Goal: Task Accomplishment & Management: Use online tool/utility

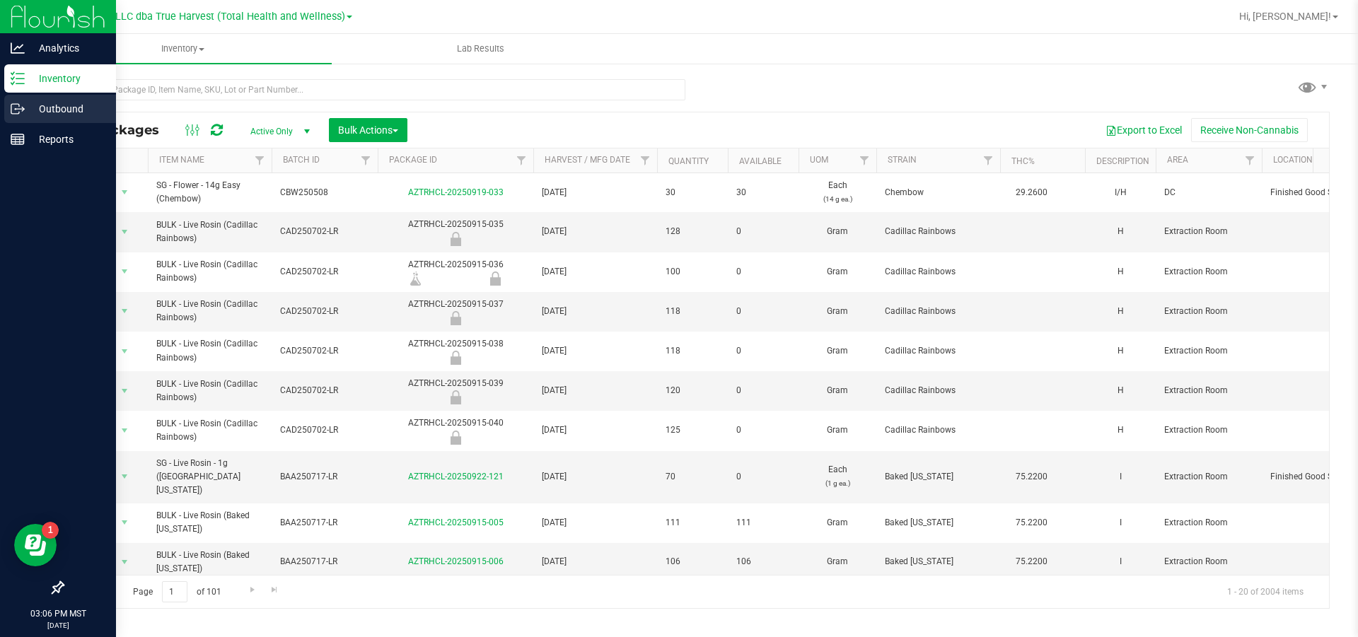
click at [45, 105] on p "Outbound" at bounding box center [67, 108] width 85 height 17
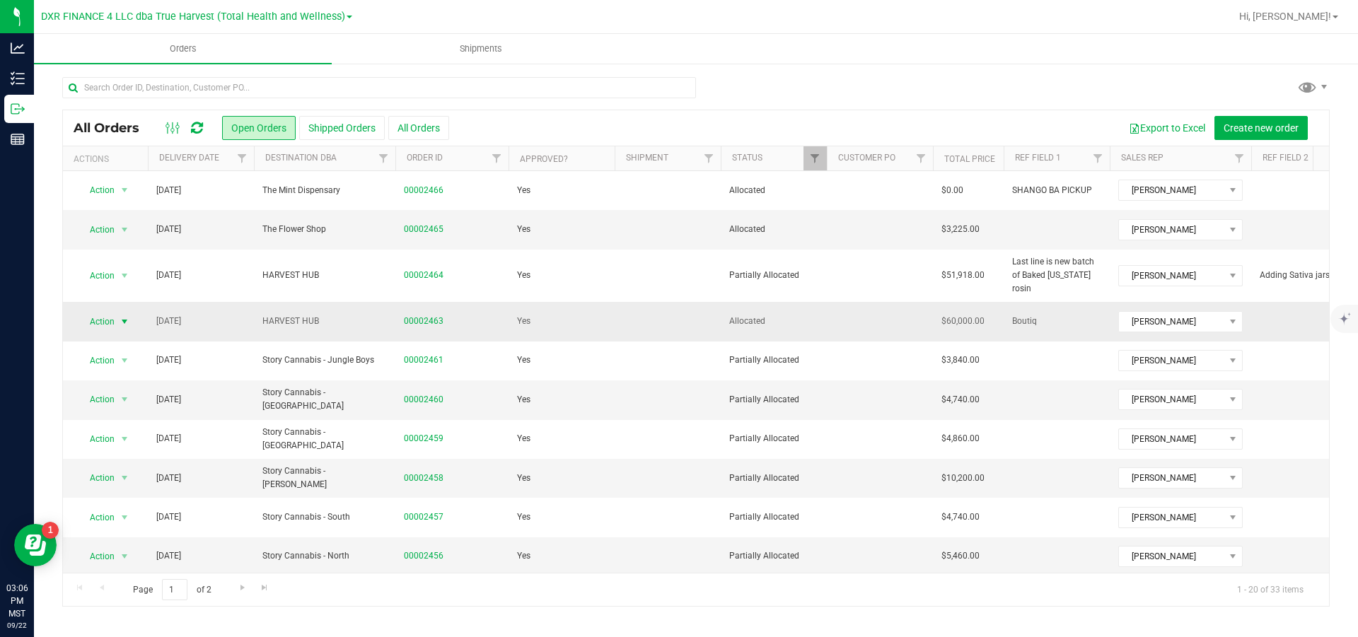
click at [125, 323] on span "select" at bounding box center [124, 321] width 11 height 11
click at [695, 37] on ul "Orders Shipments" at bounding box center [713, 49] width 1358 height 30
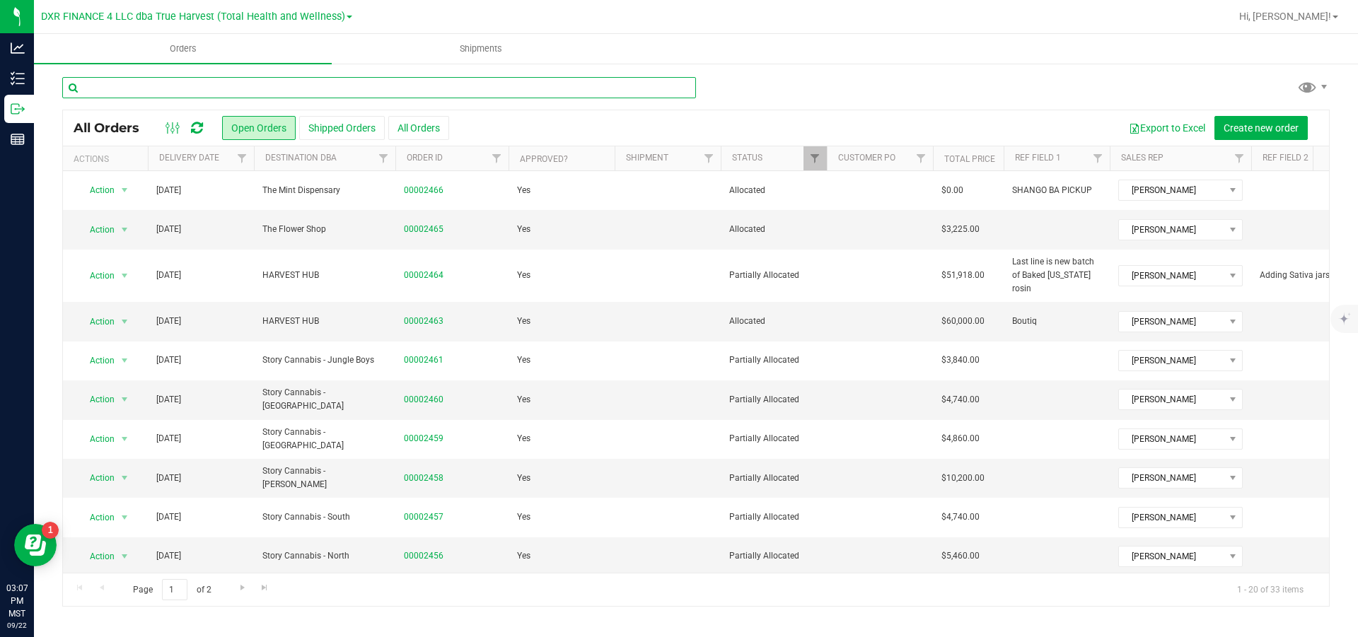
click at [305, 90] on input "text" at bounding box center [379, 87] width 634 height 21
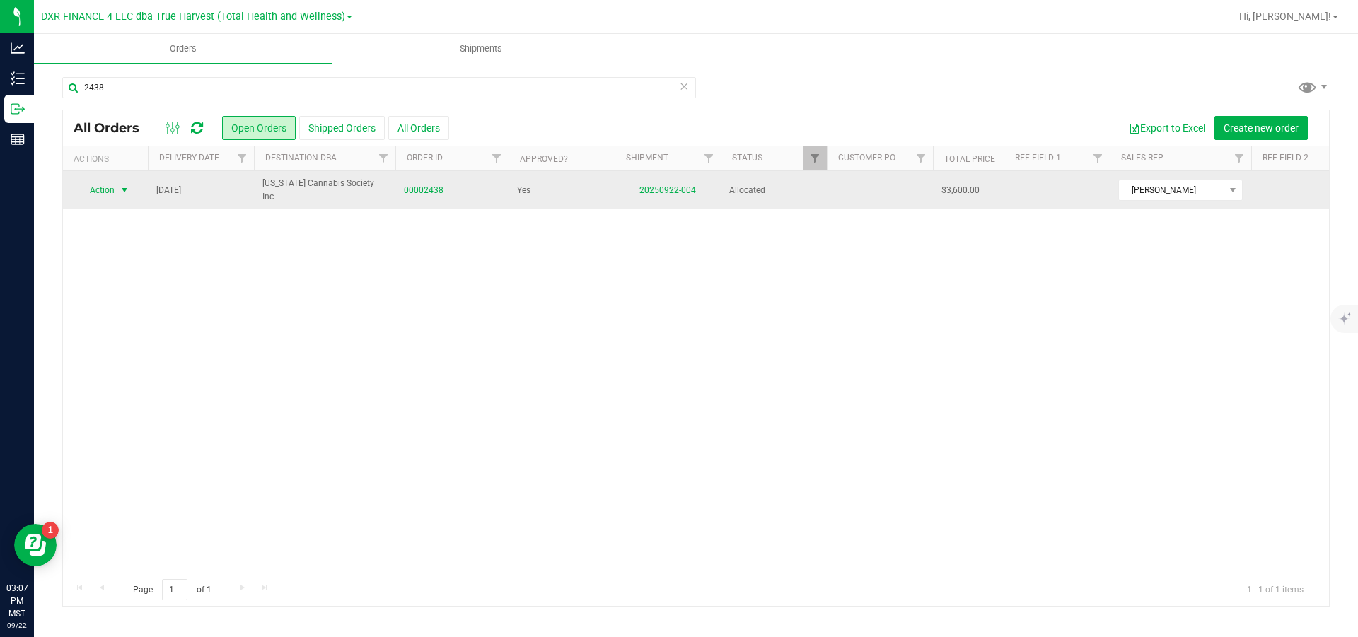
click at [129, 189] on span "select" at bounding box center [124, 190] width 11 height 11
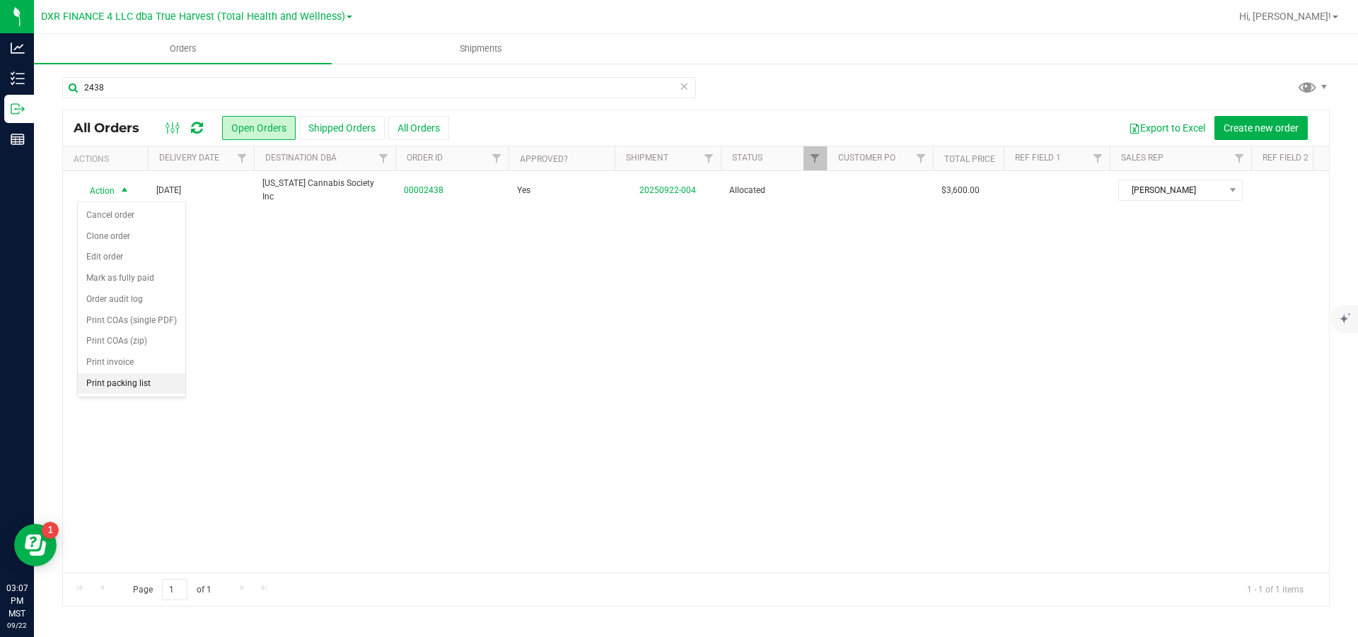
click at [127, 395] on li "Print packing list" at bounding box center [132, 384] width 108 height 21
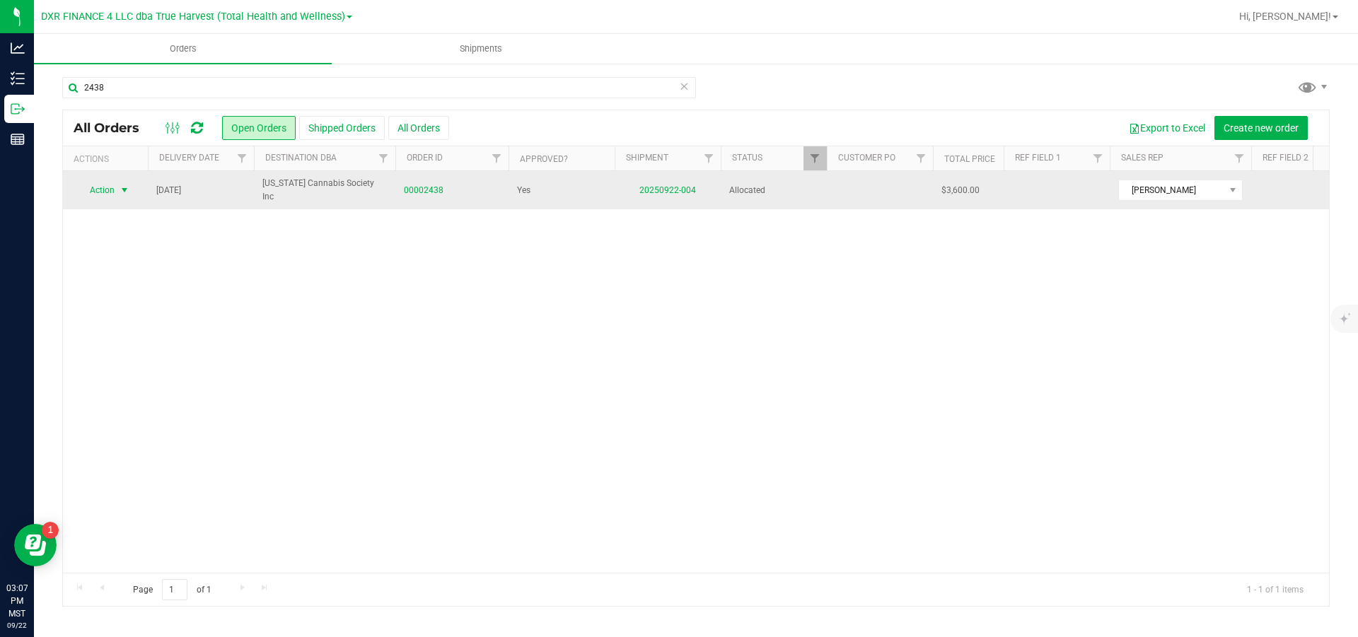
click at [125, 190] on span "select" at bounding box center [124, 190] width 11 height 11
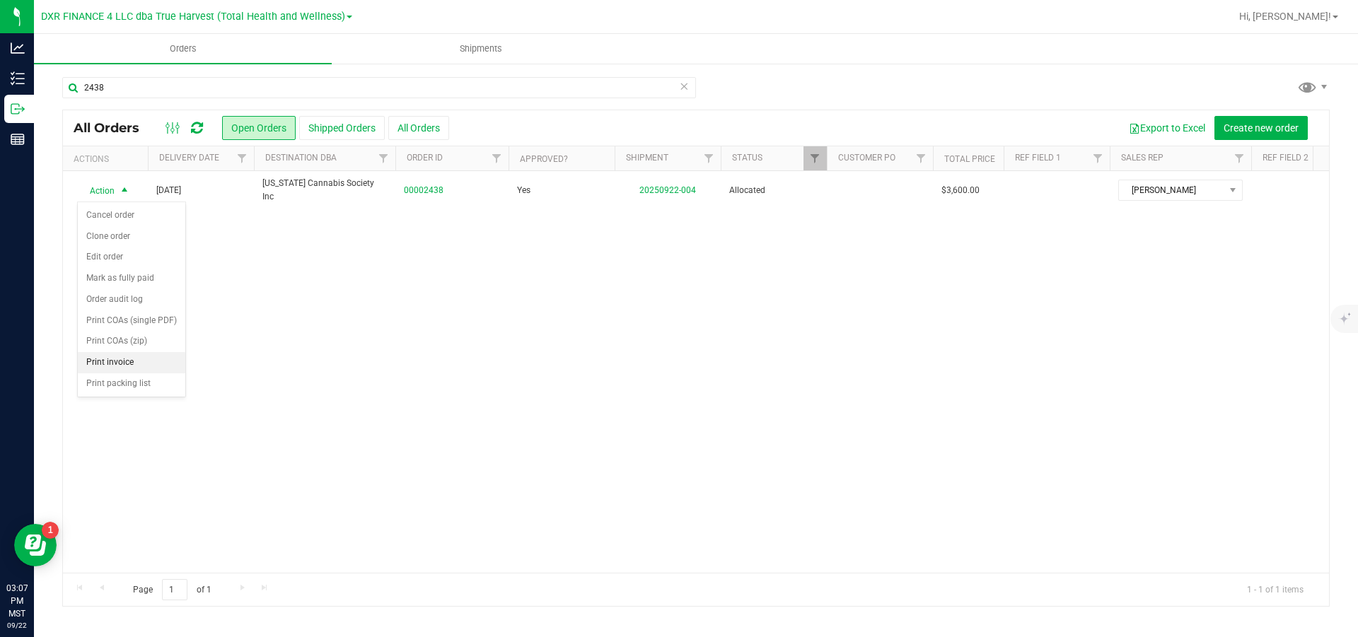
click at [122, 374] on li "Print invoice" at bounding box center [132, 362] width 108 height 21
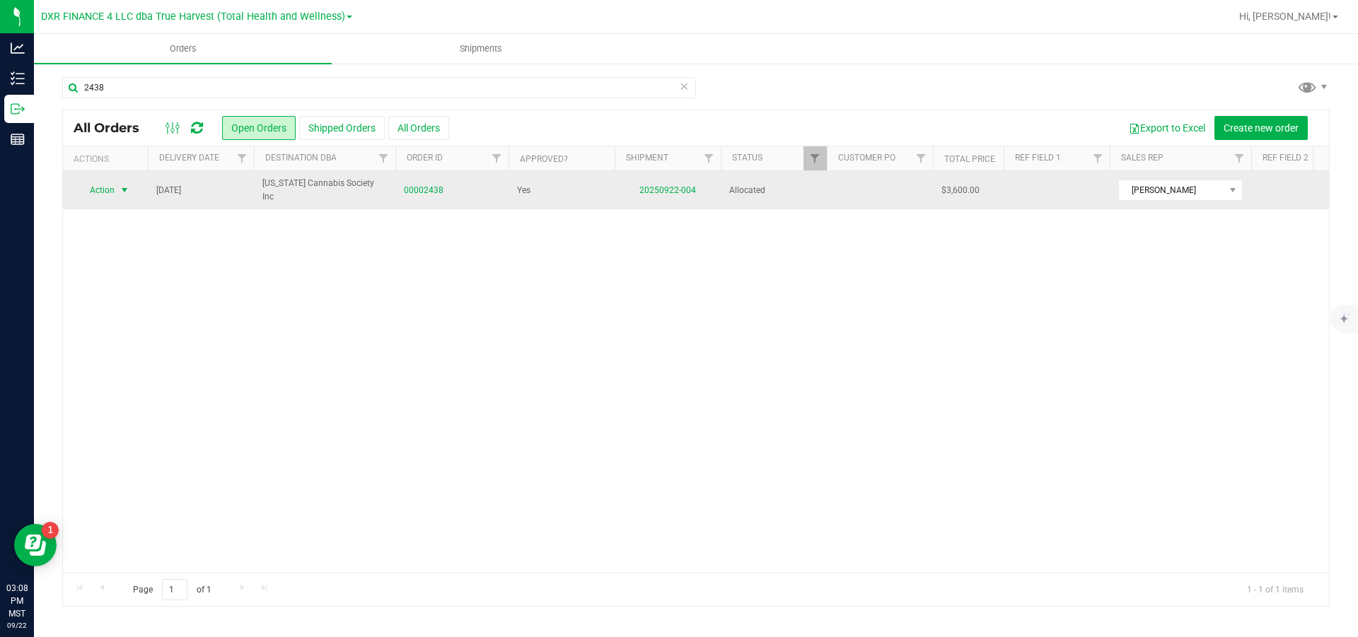
click at [124, 195] on span "select" at bounding box center [124, 190] width 11 height 11
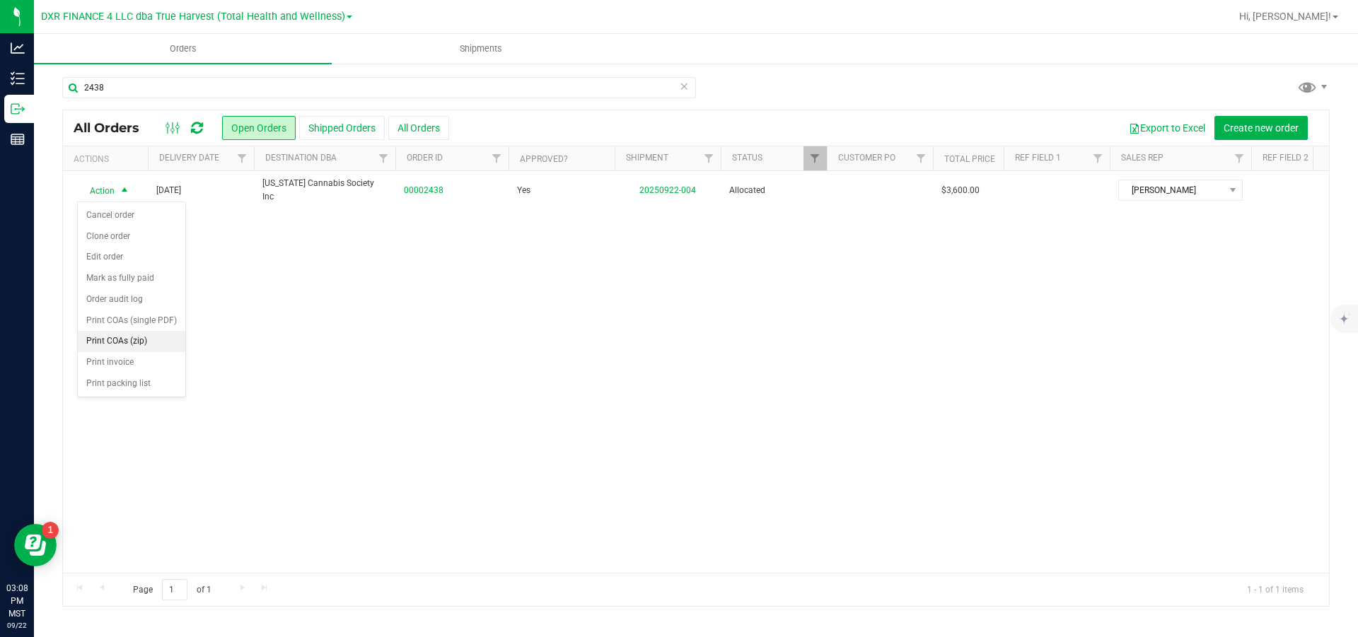
click at [128, 352] on li "Print COAs (zip)" at bounding box center [132, 341] width 108 height 21
click at [982, 420] on div "Action Action Cancel order Clone order Edit order Mark as fully paid Order audi…" at bounding box center [696, 372] width 1266 height 402
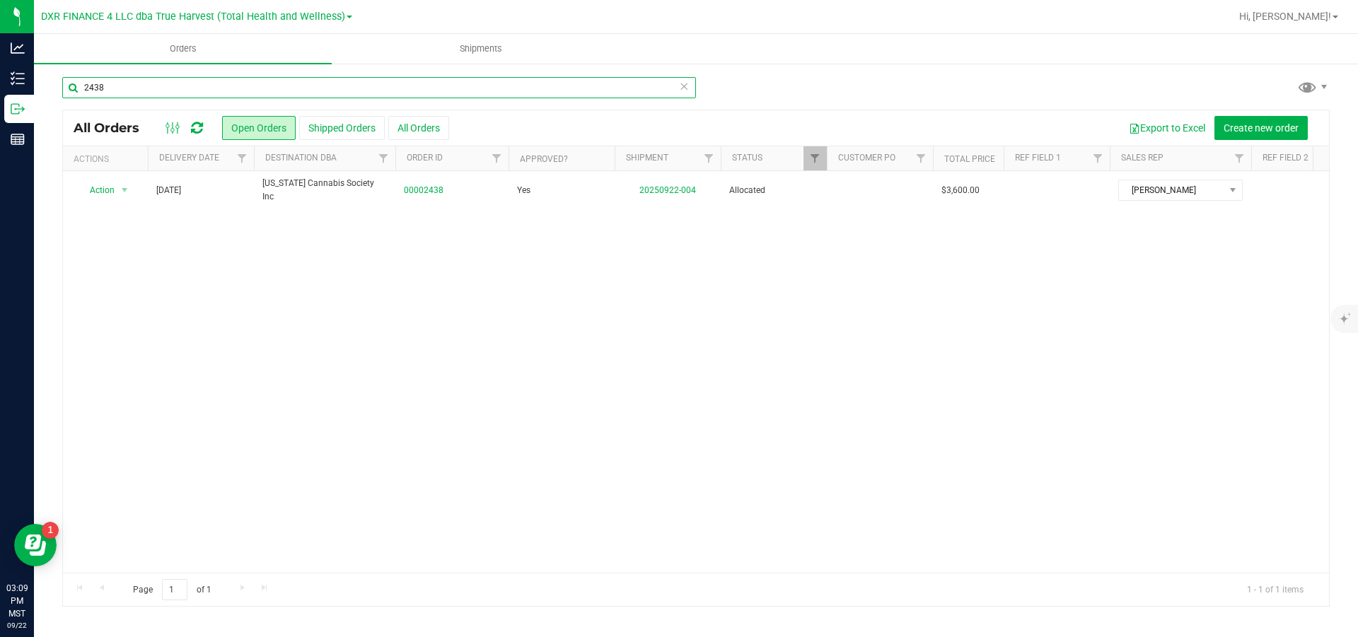
click at [152, 91] on input "2438" at bounding box center [379, 87] width 634 height 21
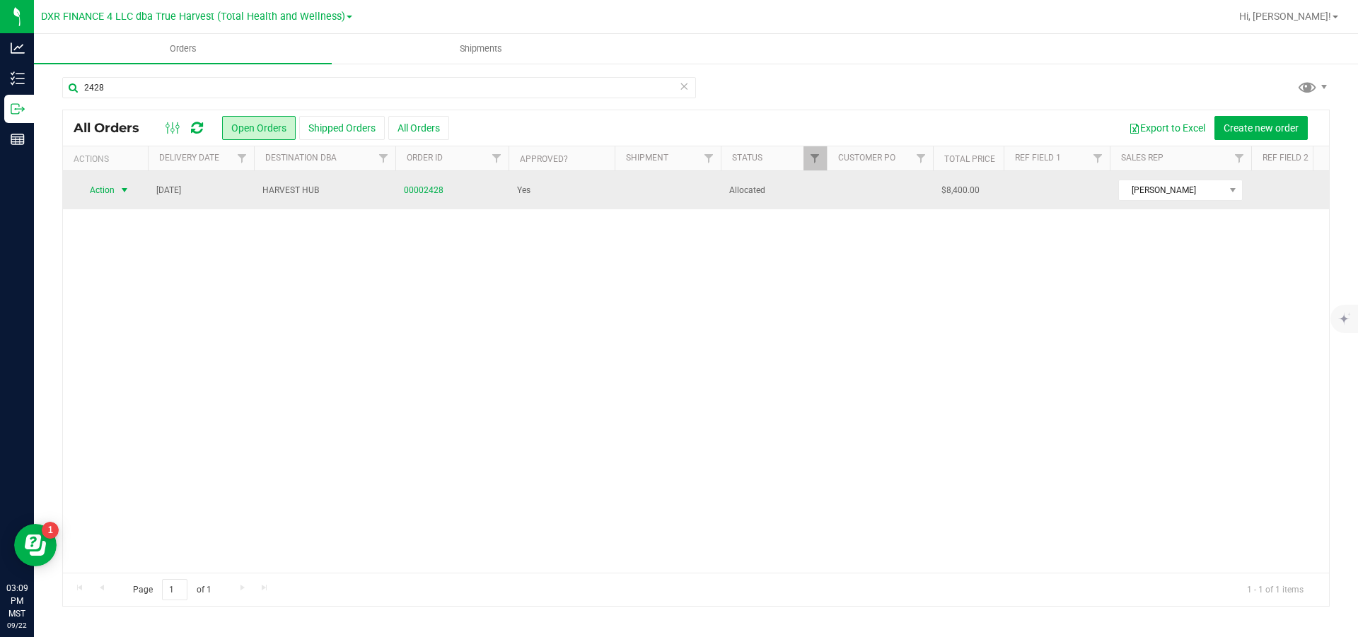
click at [127, 189] on span "select" at bounding box center [124, 190] width 11 height 11
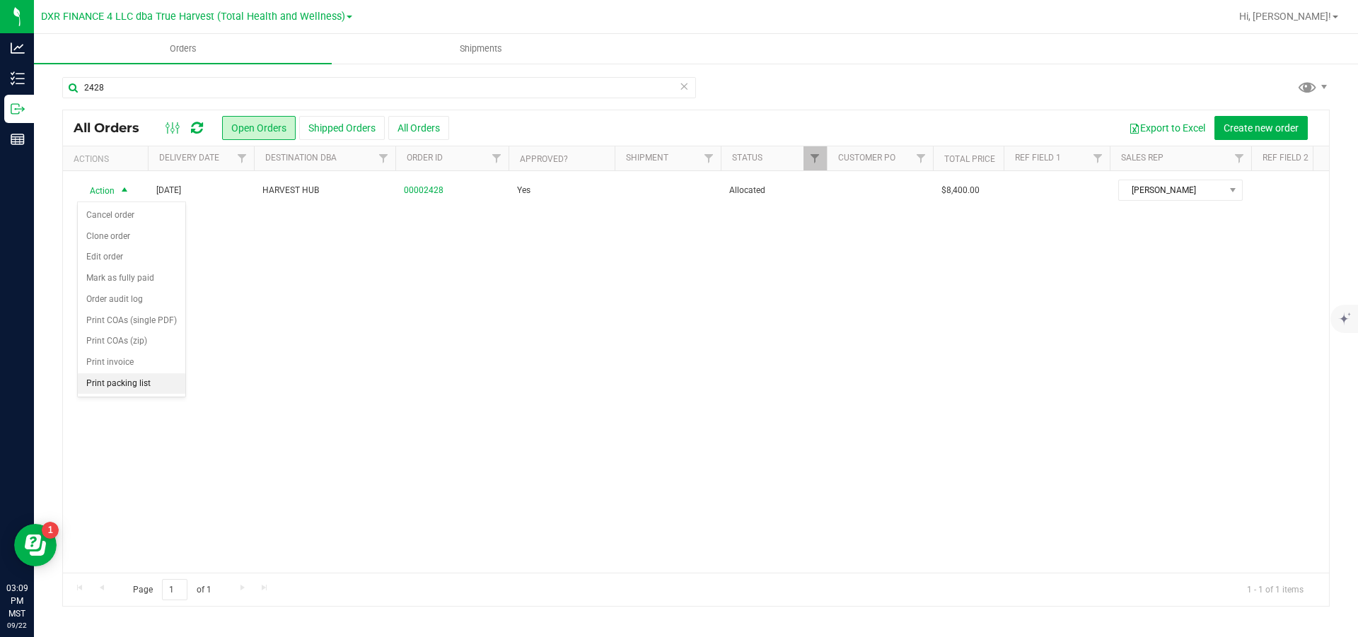
click at [165, 395] on li "Print packing list" at bounding box center [132, 384] width 108 height 21
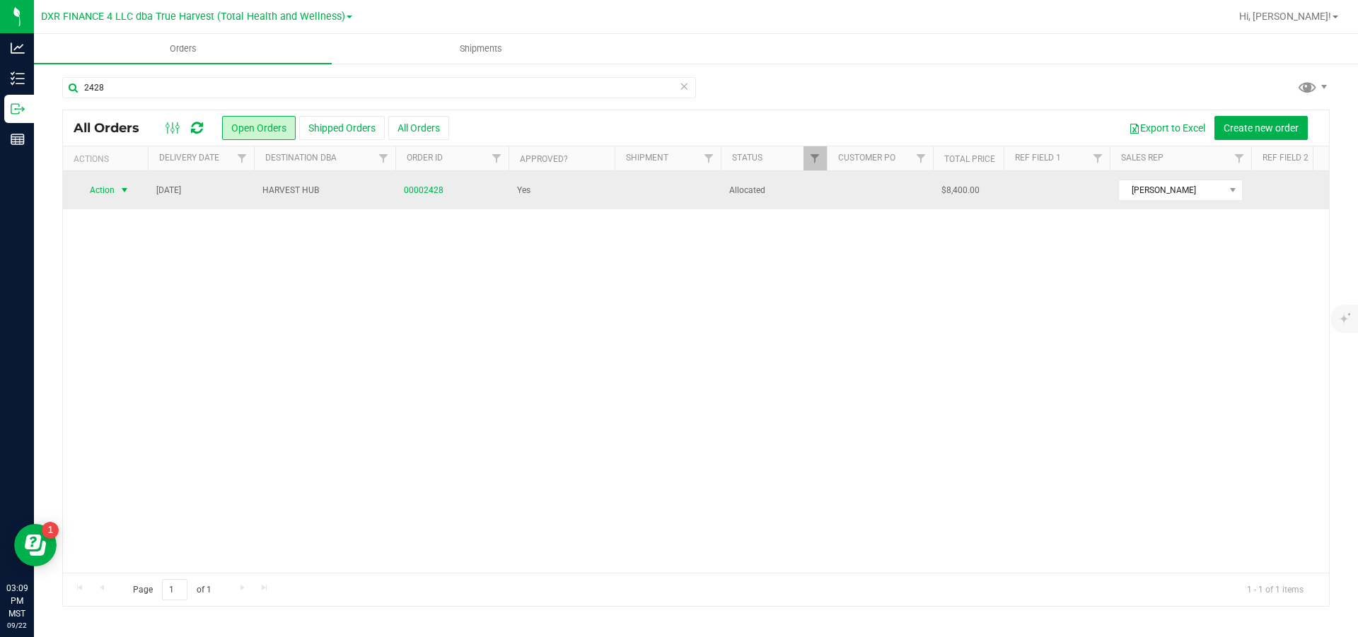
click at [113, 188] on span "Action" at bounding box center [96, 190] width 38 height 20
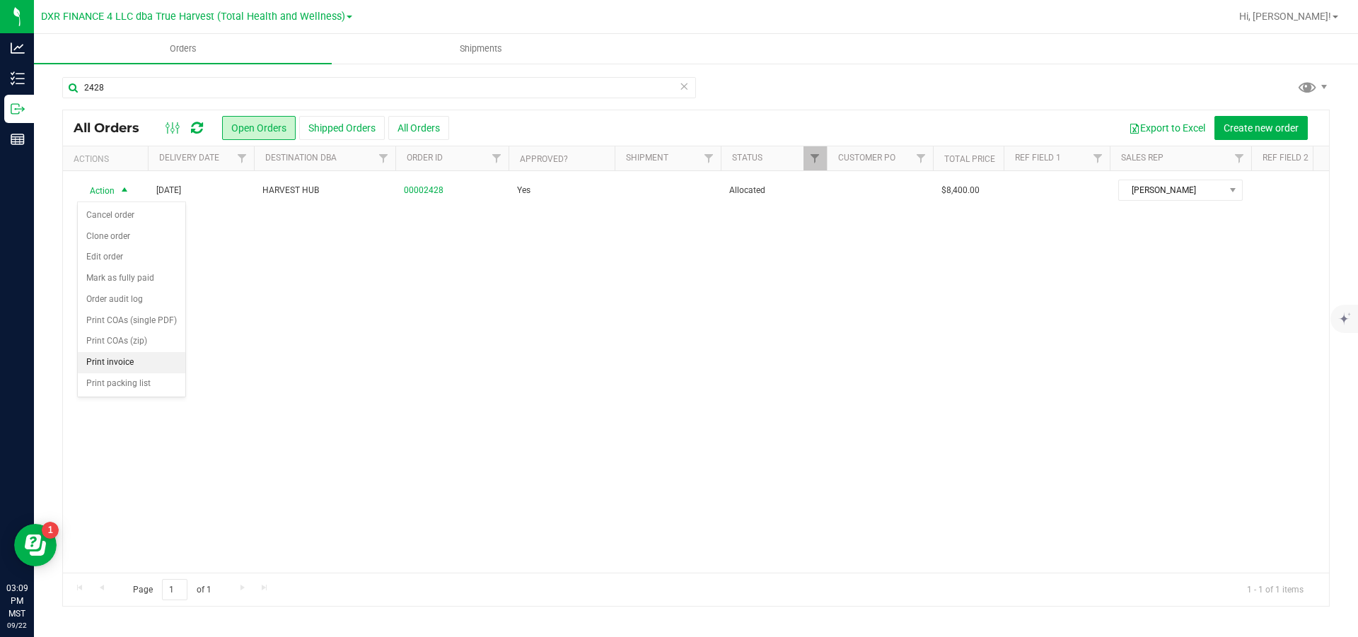
click at [124, 374] on li "Print invoice" at bounding box center [132, 362] width 108 height 21
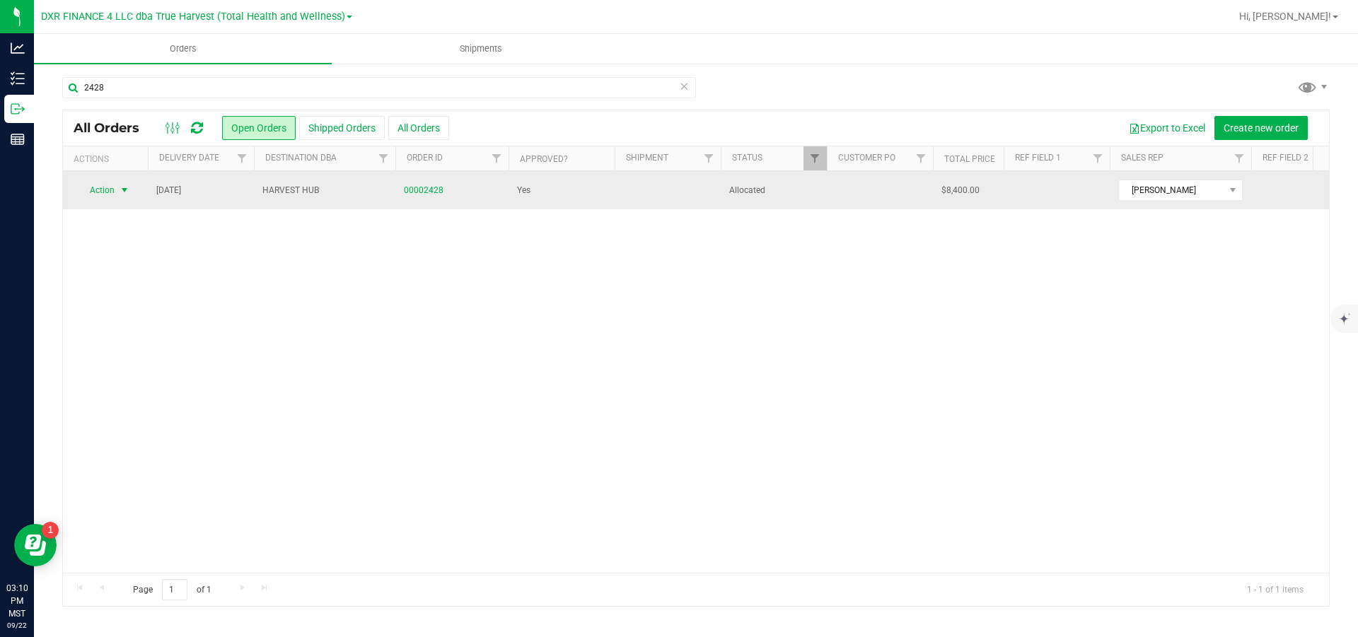
click at [120, 189] on span "select" at bounding box center [124, 190] width 11 height 11
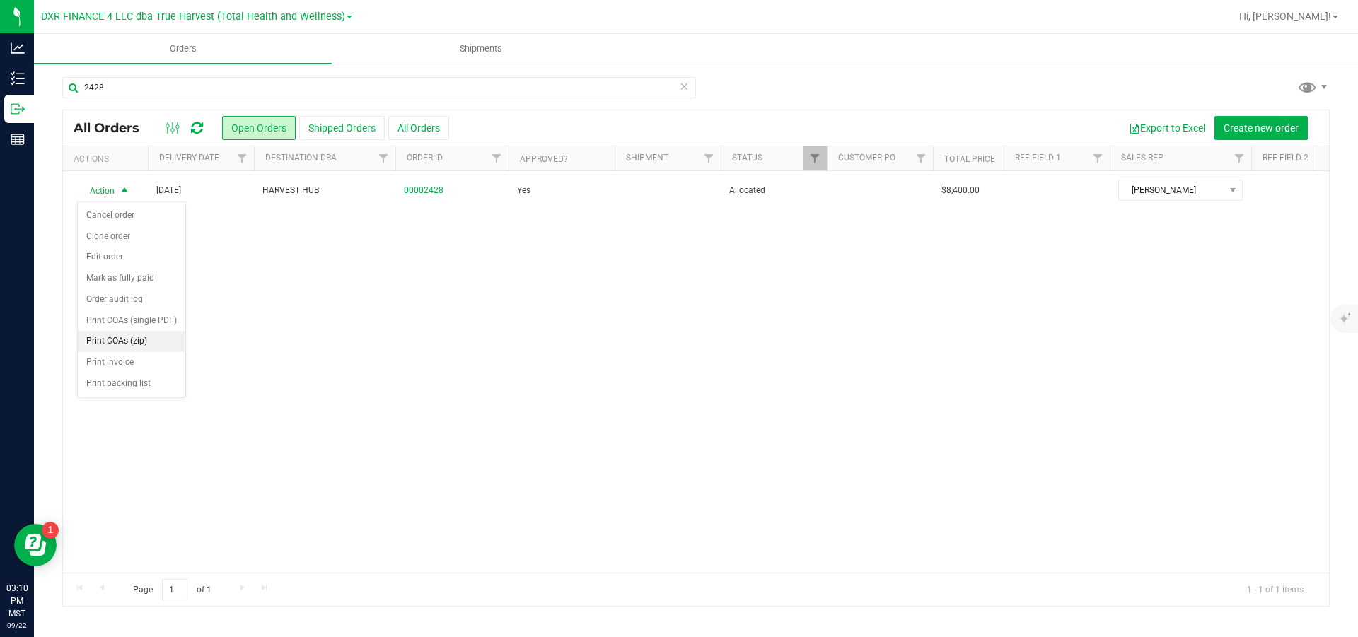
click at [125, 352] on li "Print COAs (zip)" at bounding box center [132, 341] width 108 height 21
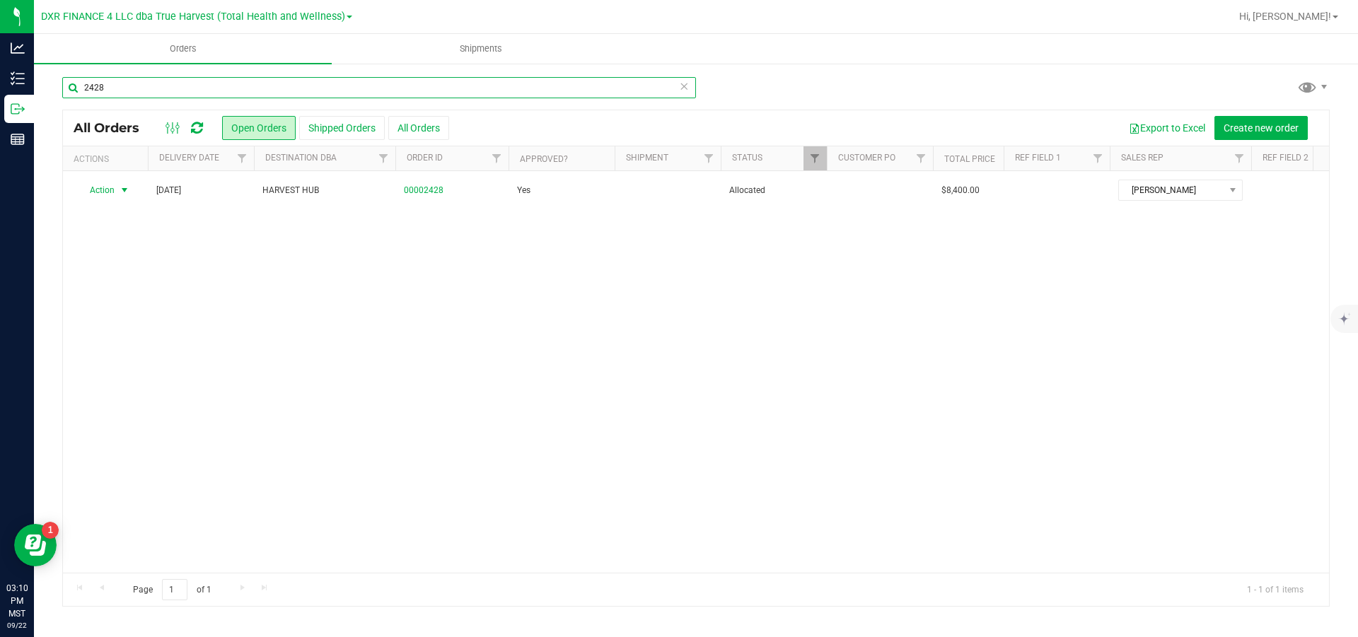
click at [140, 90] on input "2428" at bounding box center [379, 87] width 634 height 21
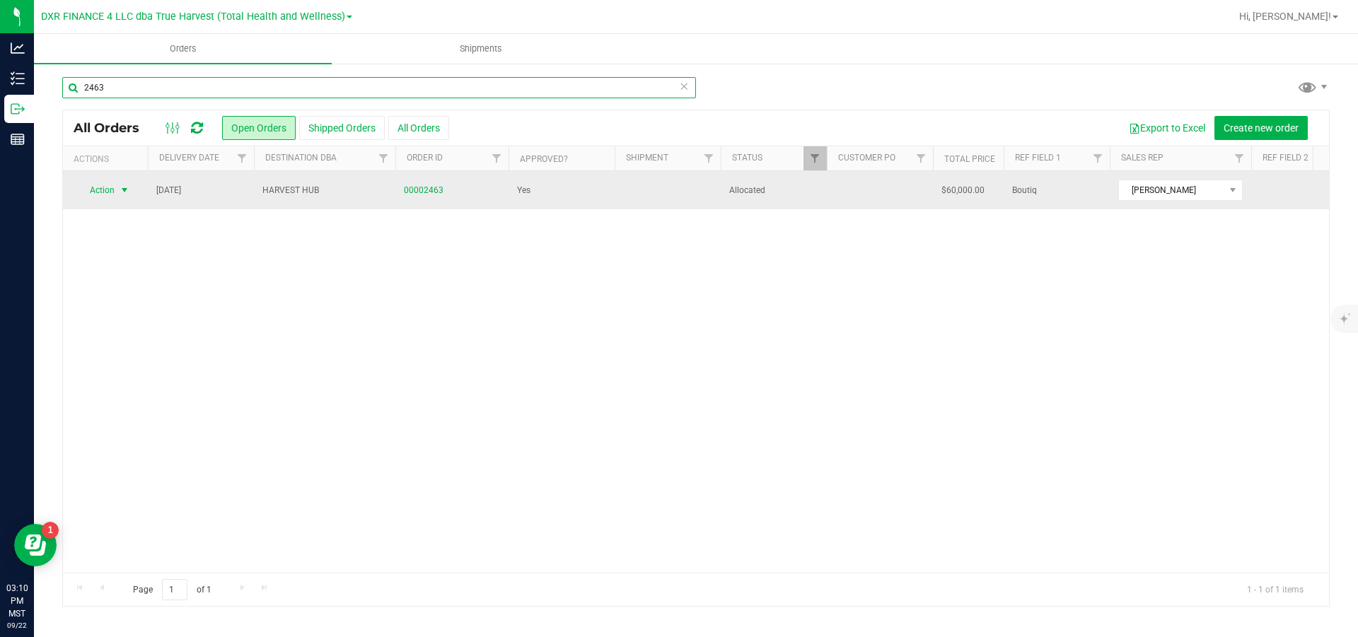
type input "2463"
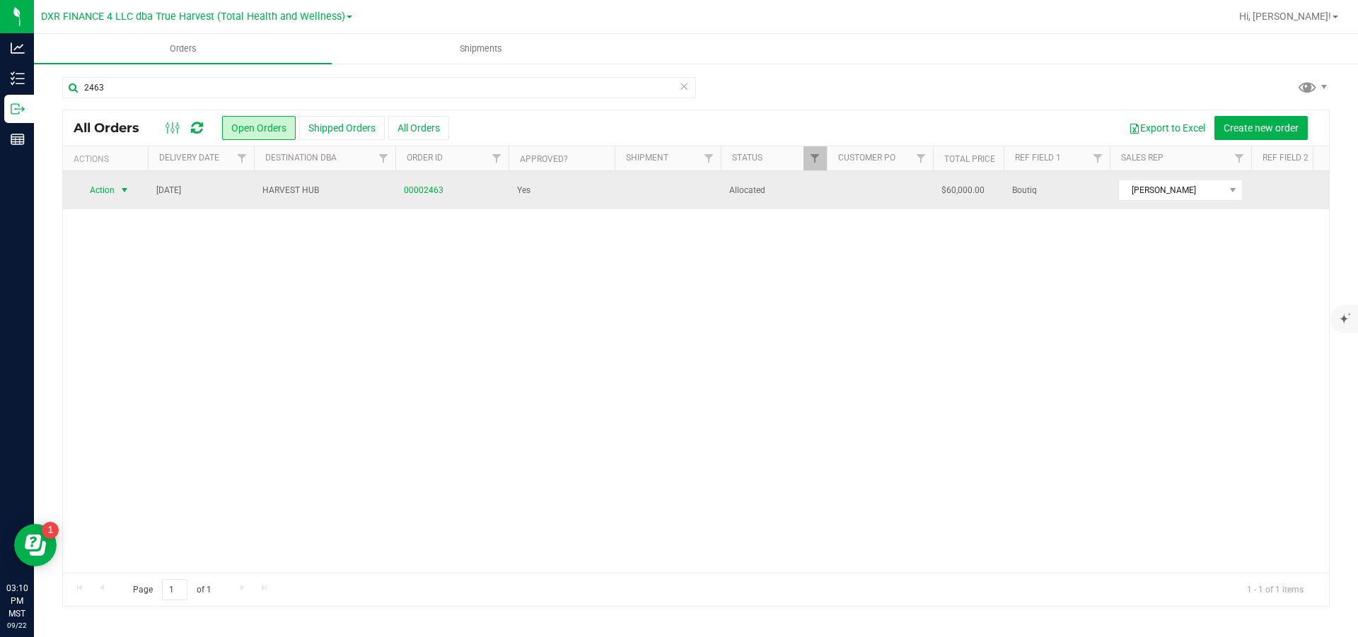
click at [126, 194] on span "select" at bounding box center [124, 190] width 11 height 11
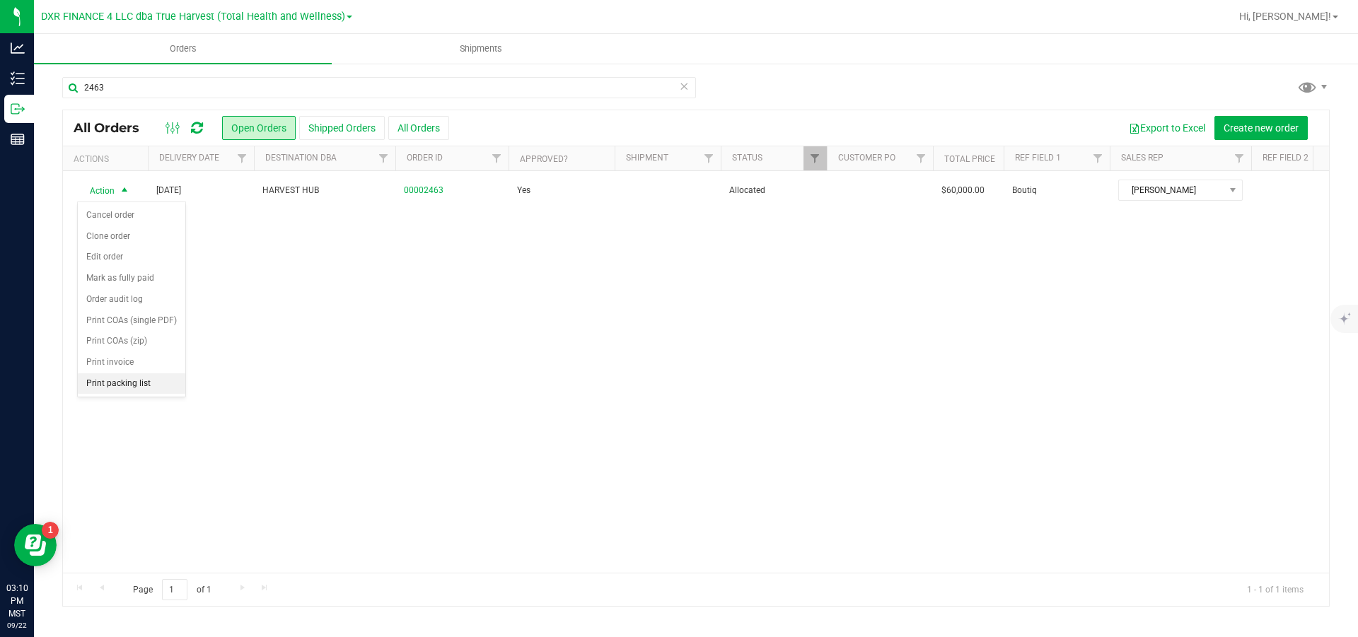
click at [124, 395] on li "Print packing list" at bounding box center [132, 384] width 108 height 21
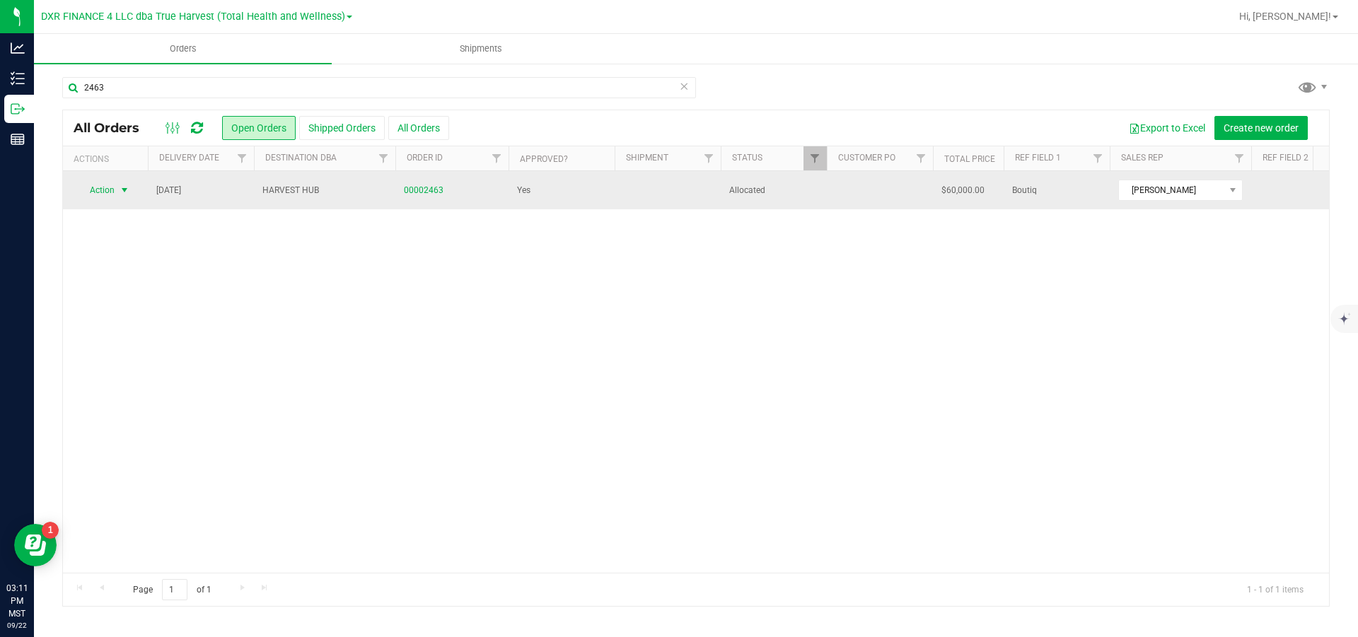
click at [123, 192] on span "select" at bounding box center [124, 190] width 11 height 11
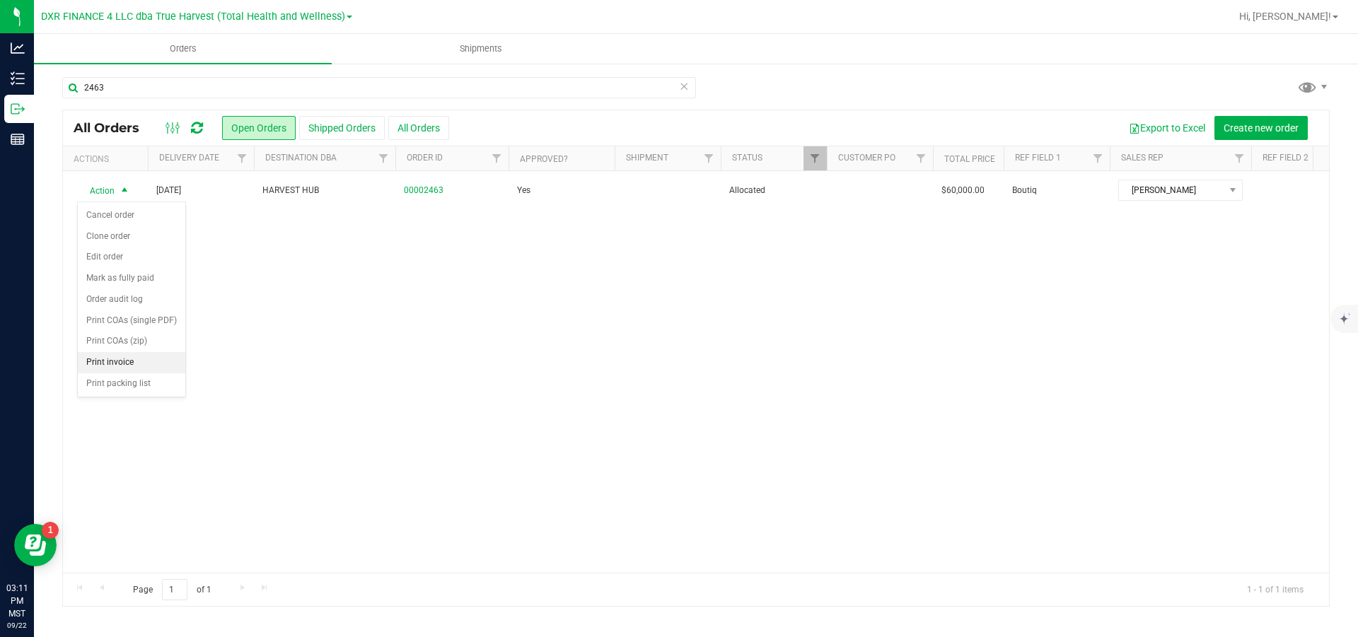
click at [149, 374] on li "Print invoice" at bounding box center [132, 362] width 108 height 21
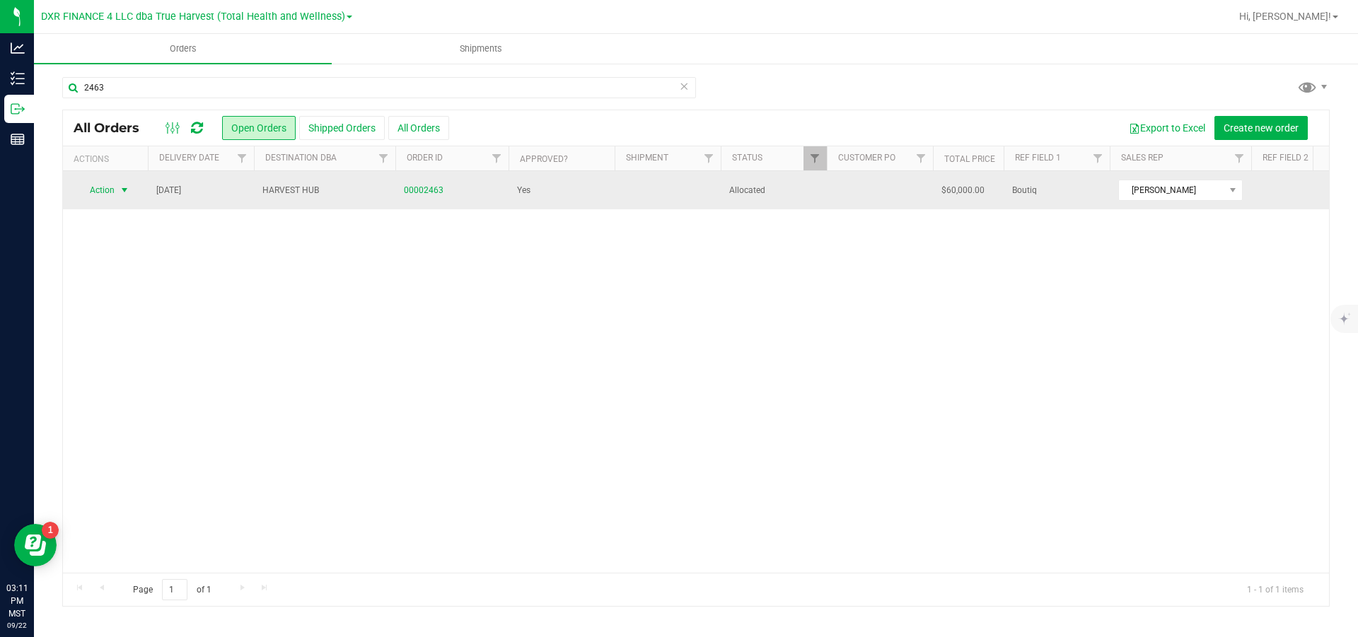
click at [122, 192] on span "select" at bounding box center [124, 190] width 11 height 11
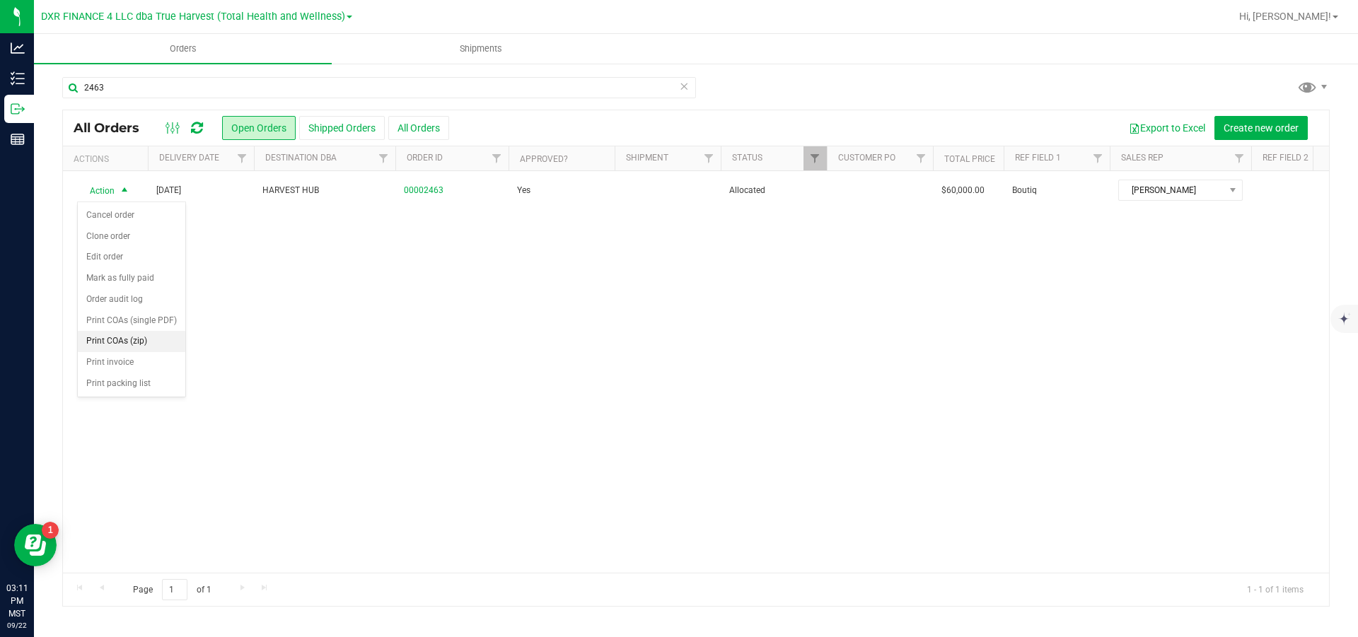
click at [154, 352] on li "Print COAs (zip)" at bounding box center [132, 341] width 108 height 21
